Goal: Navigation & Orientation: Find specific page/section

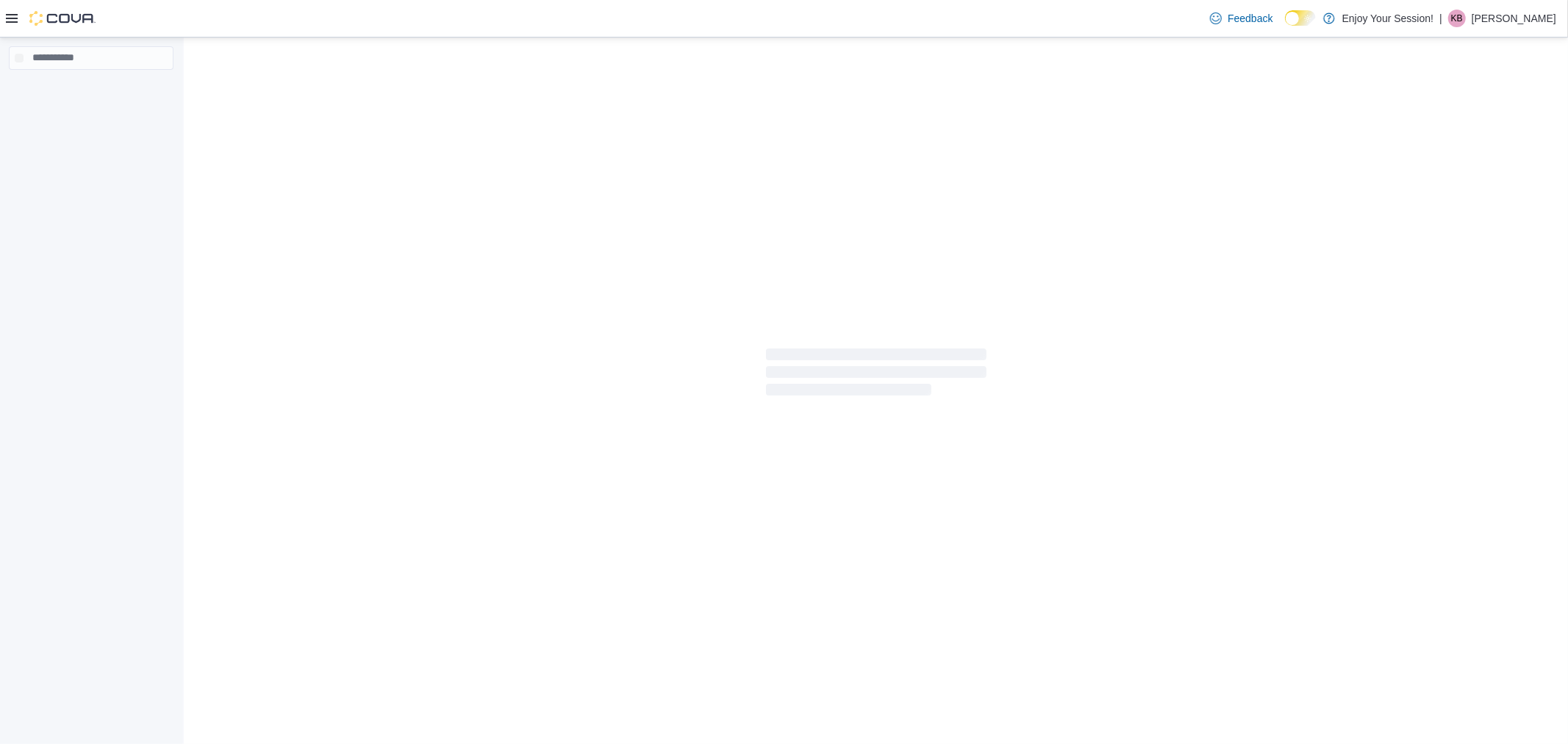
click at [1530, 16] on p "[PERSON_NAME]" at bounding box center [1514, 18] width 85 height 18
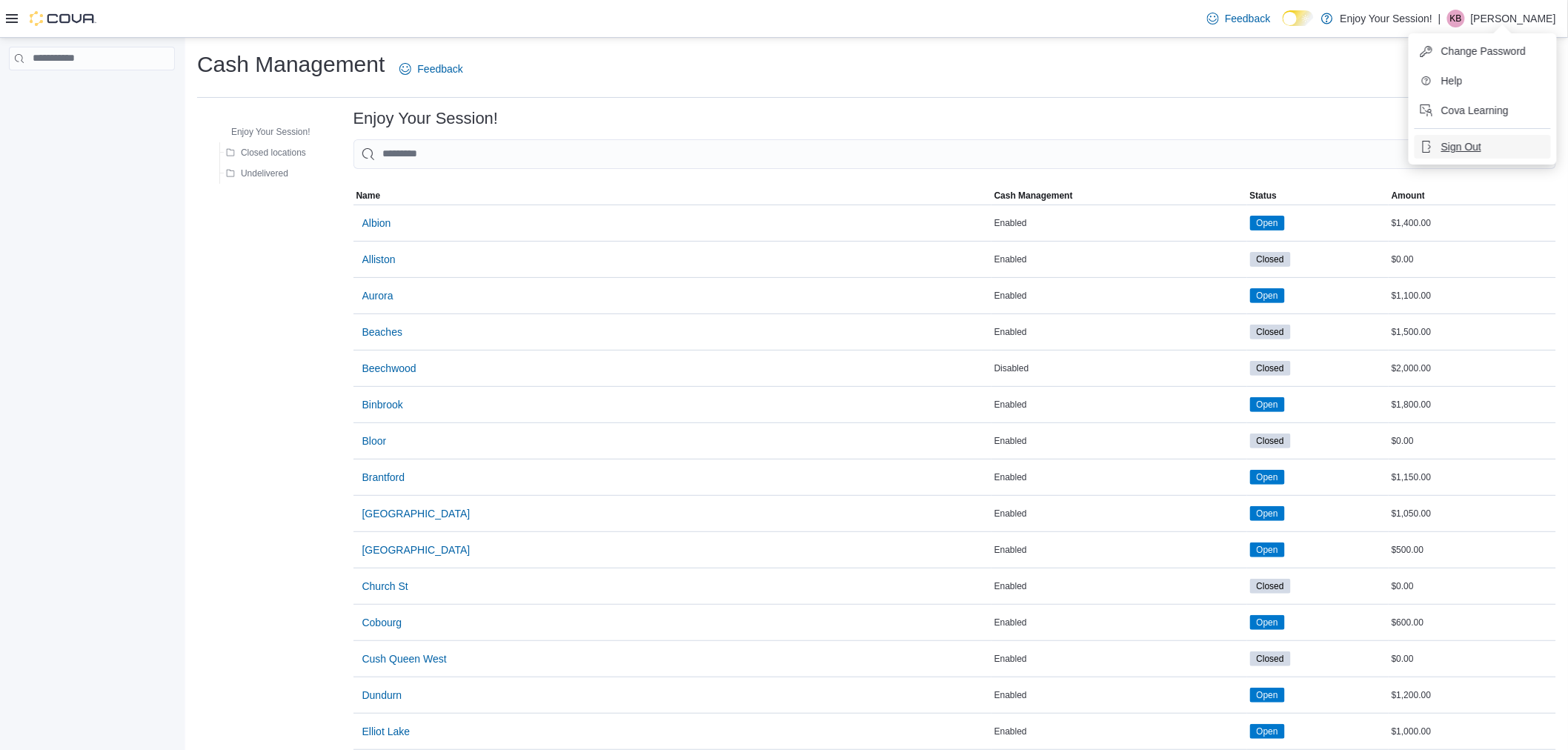
click at [1473, 150] on span "Sign Out" at bounding box center [1461, 146] width 40 height 15
